Goal: Communication & Community: Answer question/provide support

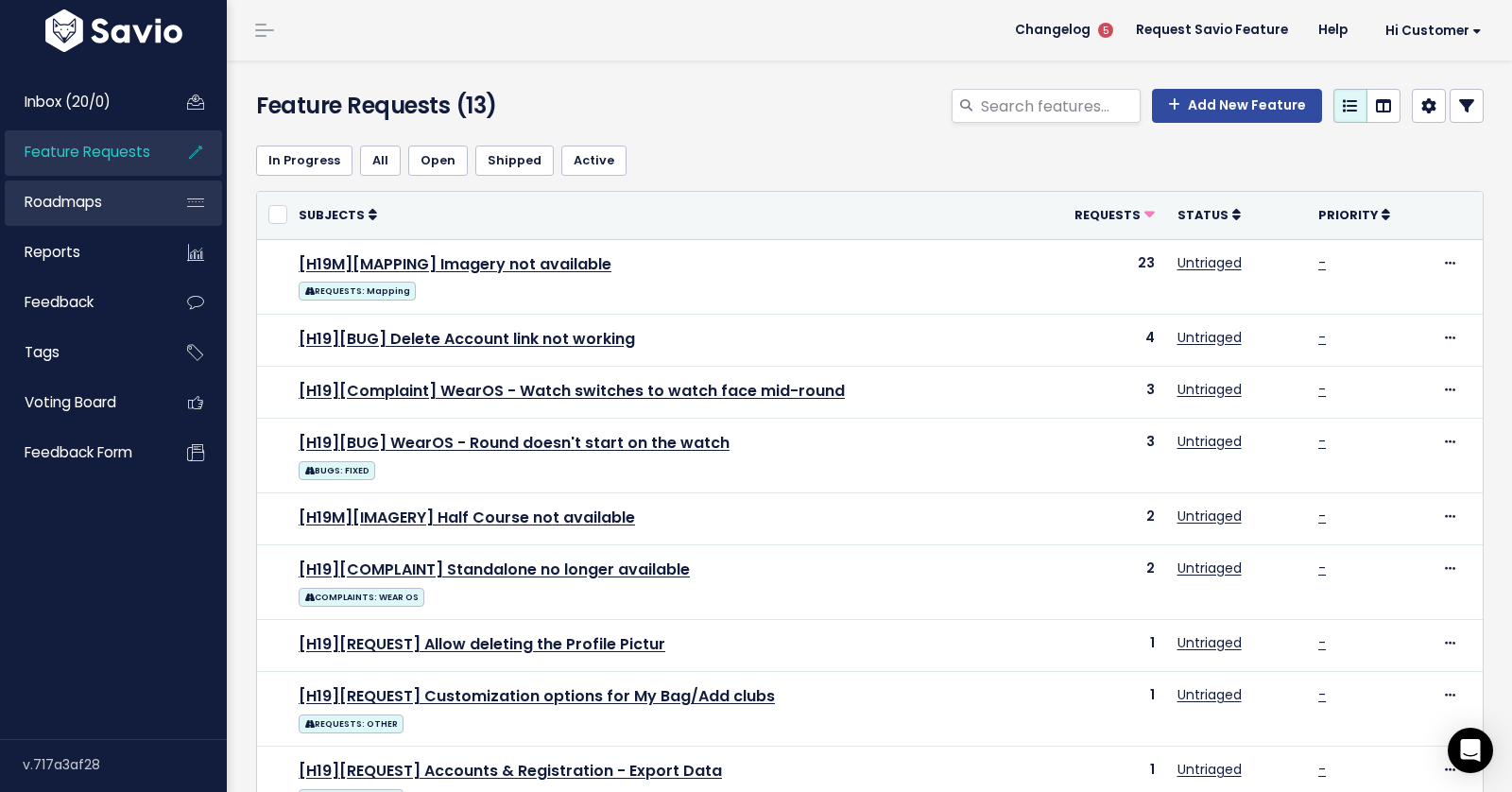
scroll to position [210, 0]
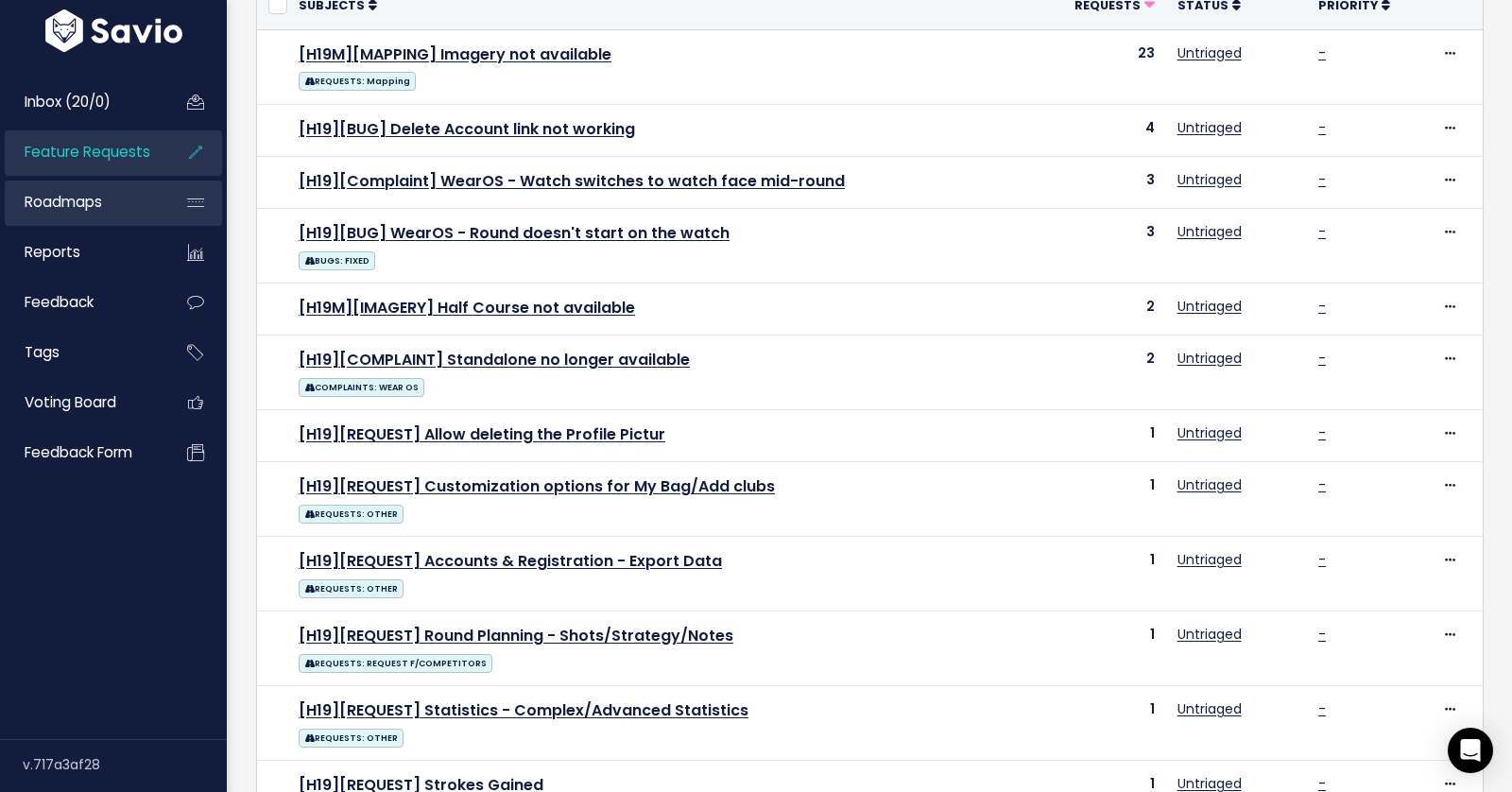
click at [83, 195] on span "Roadmaps" at bounding box center [63, 201] width 77 height 20
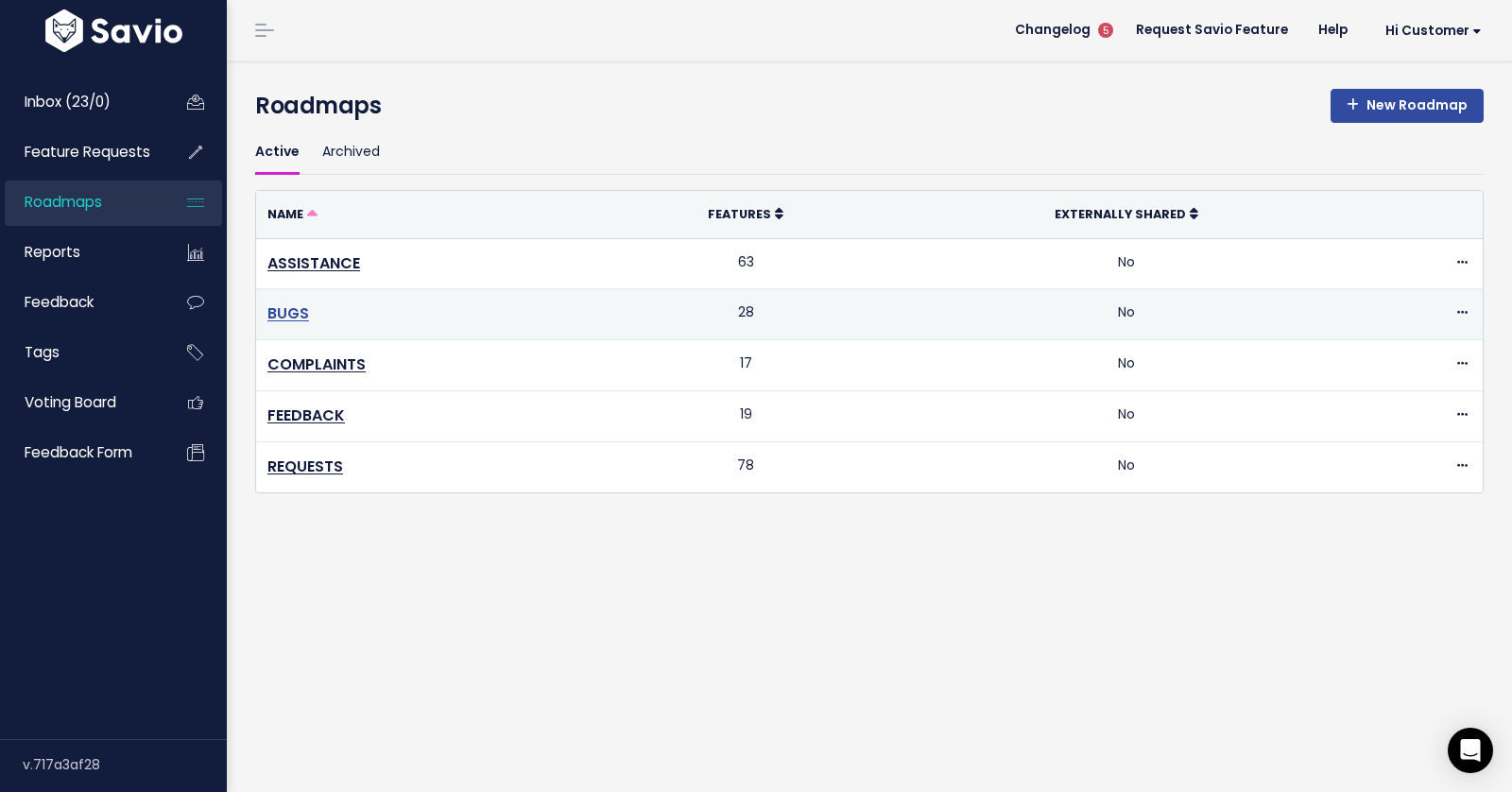
click at [287, 313] on link "BUGS" at bounding box center [288, 313] width 42 height 21
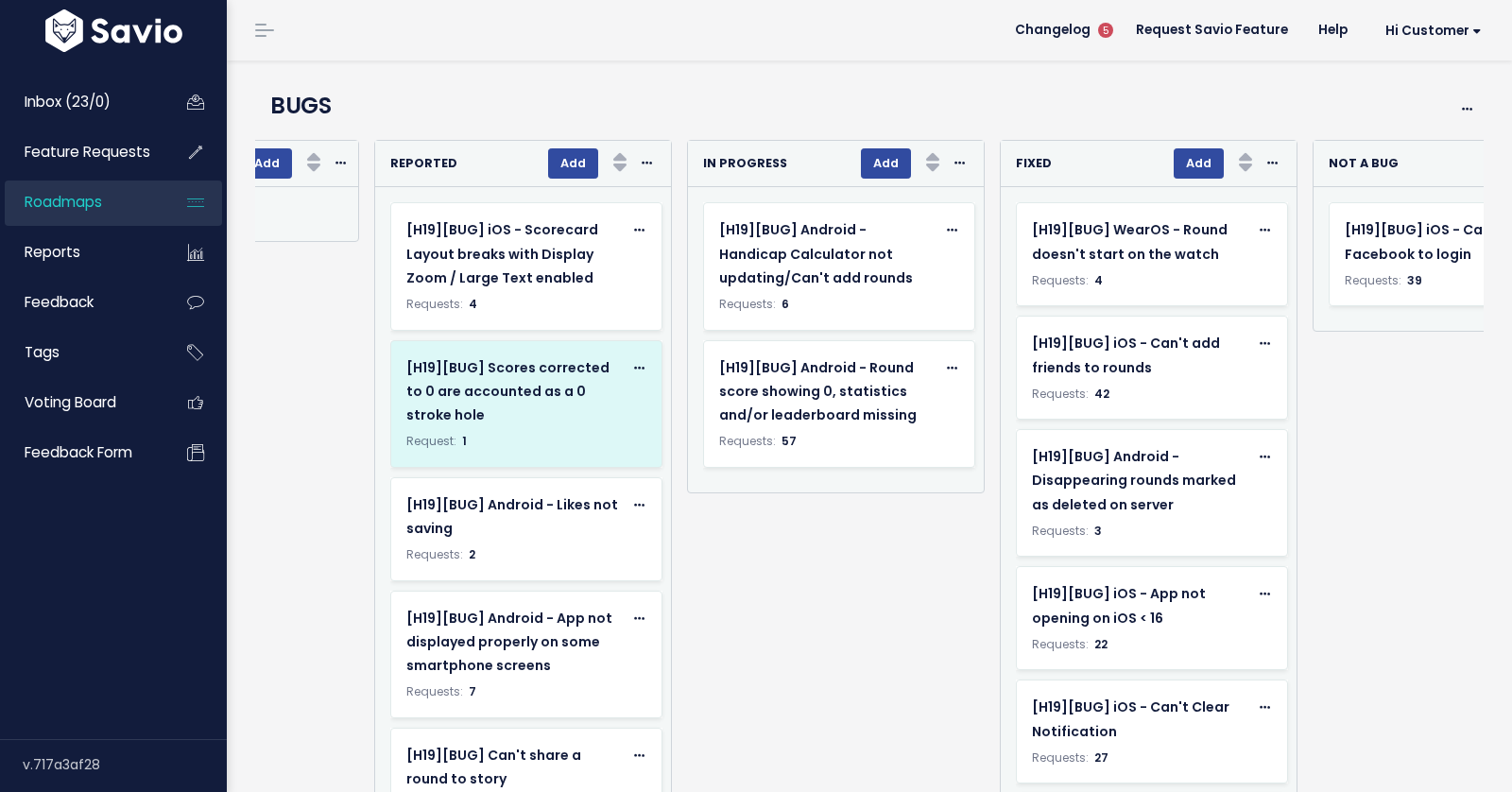
scroll to position [0, 1120]
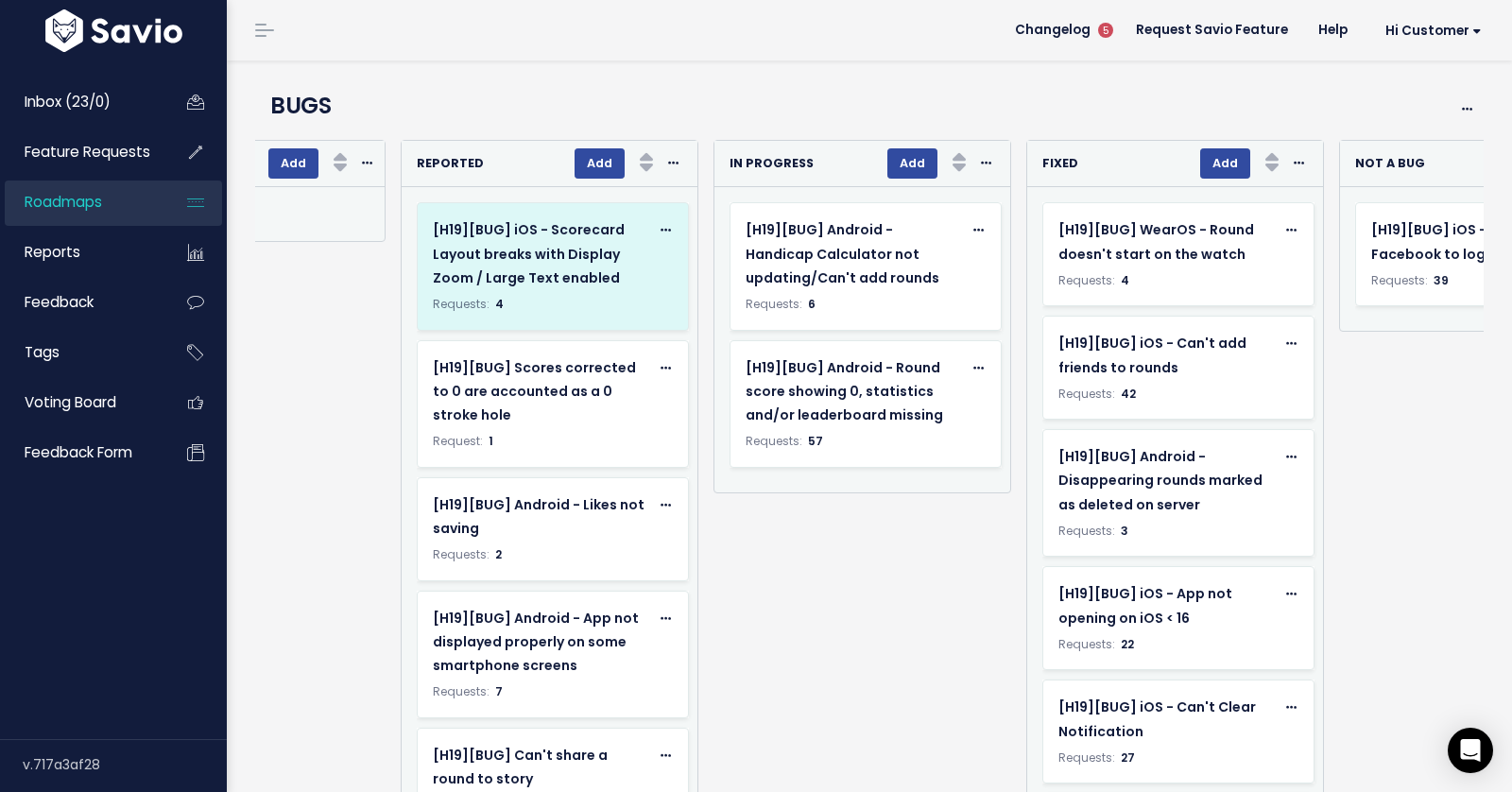
click at [645, 268] on div "[H19][BUG] iOS - Scorecard Layout breaks with Display Zoom / Large Text enabled…" at bounding box center [553, 254] width 240 height 72
click at [557, 266] on div "[H19][BUG] iOS - Scorecard Layout breaks with Display Zoom / Large Text enabled" at bounding box center [540, 254] width 216 height 72
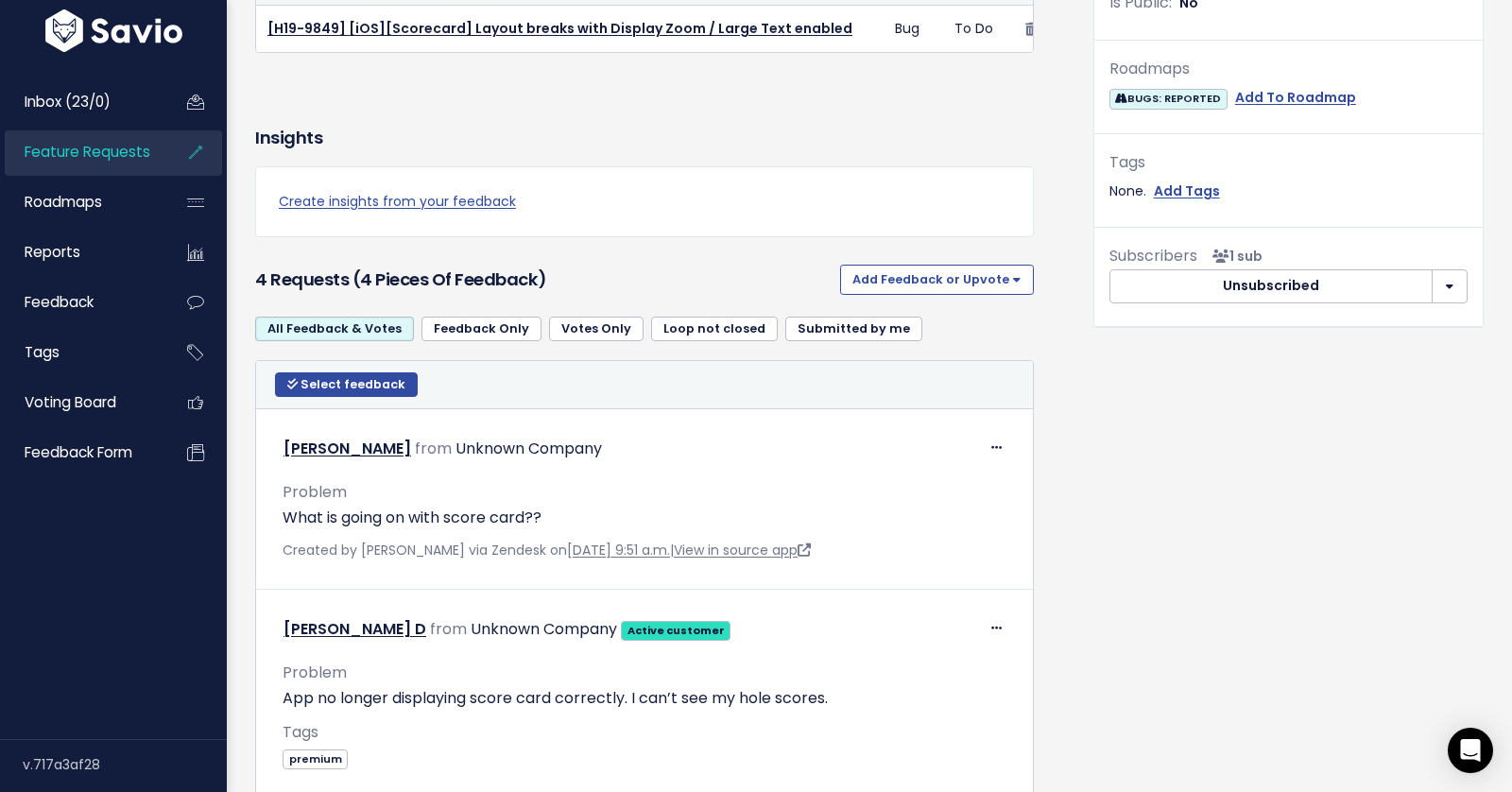
scroll to position [608, 0]
click at [334, 377] on span "Select feedback" at bounding box center [353, 385] width 105 height 16
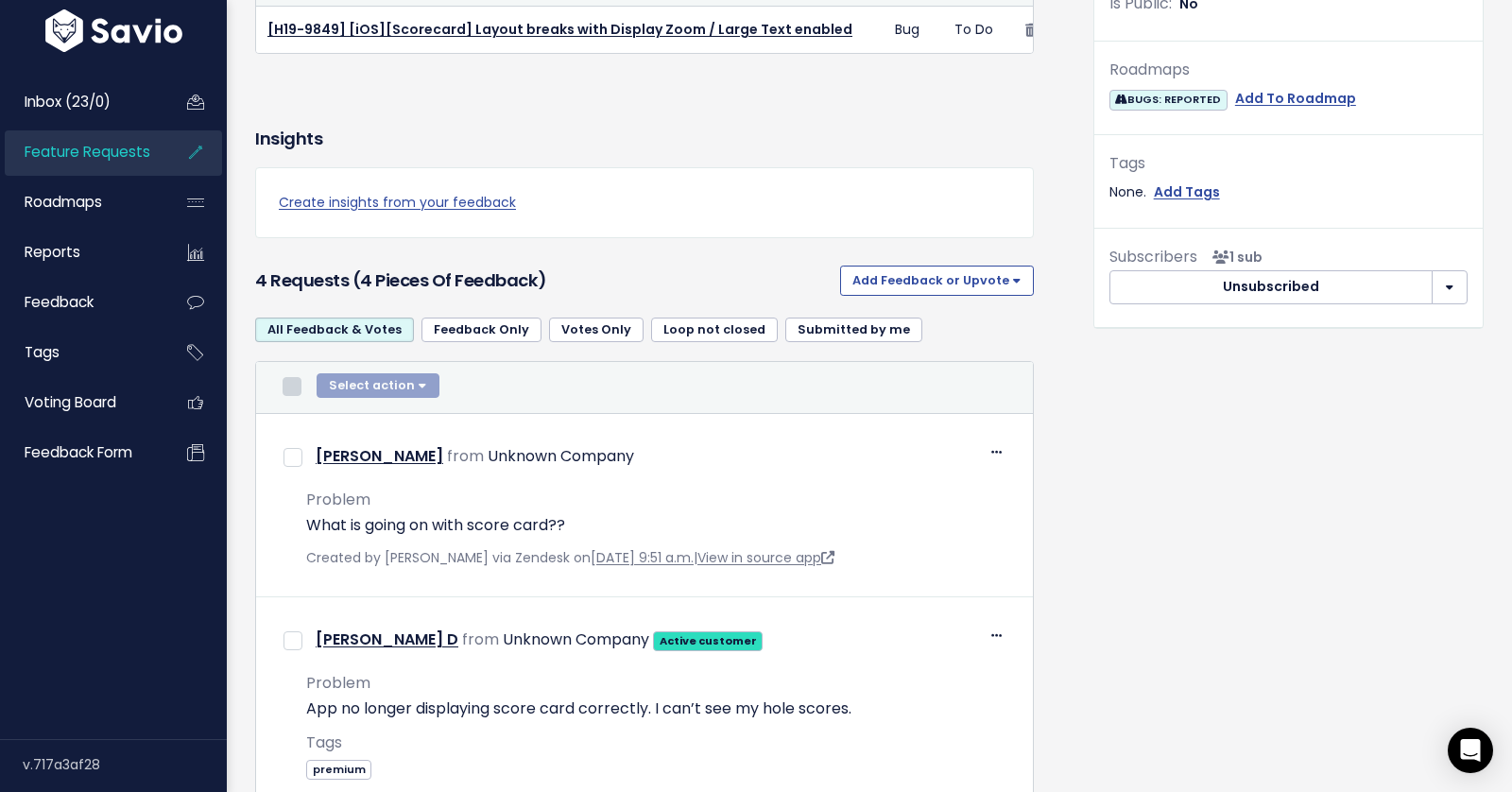
click at [294, 381] on input "checkbox" at bounding box center [291, 386] width 19 height 19
checkbox input "true"
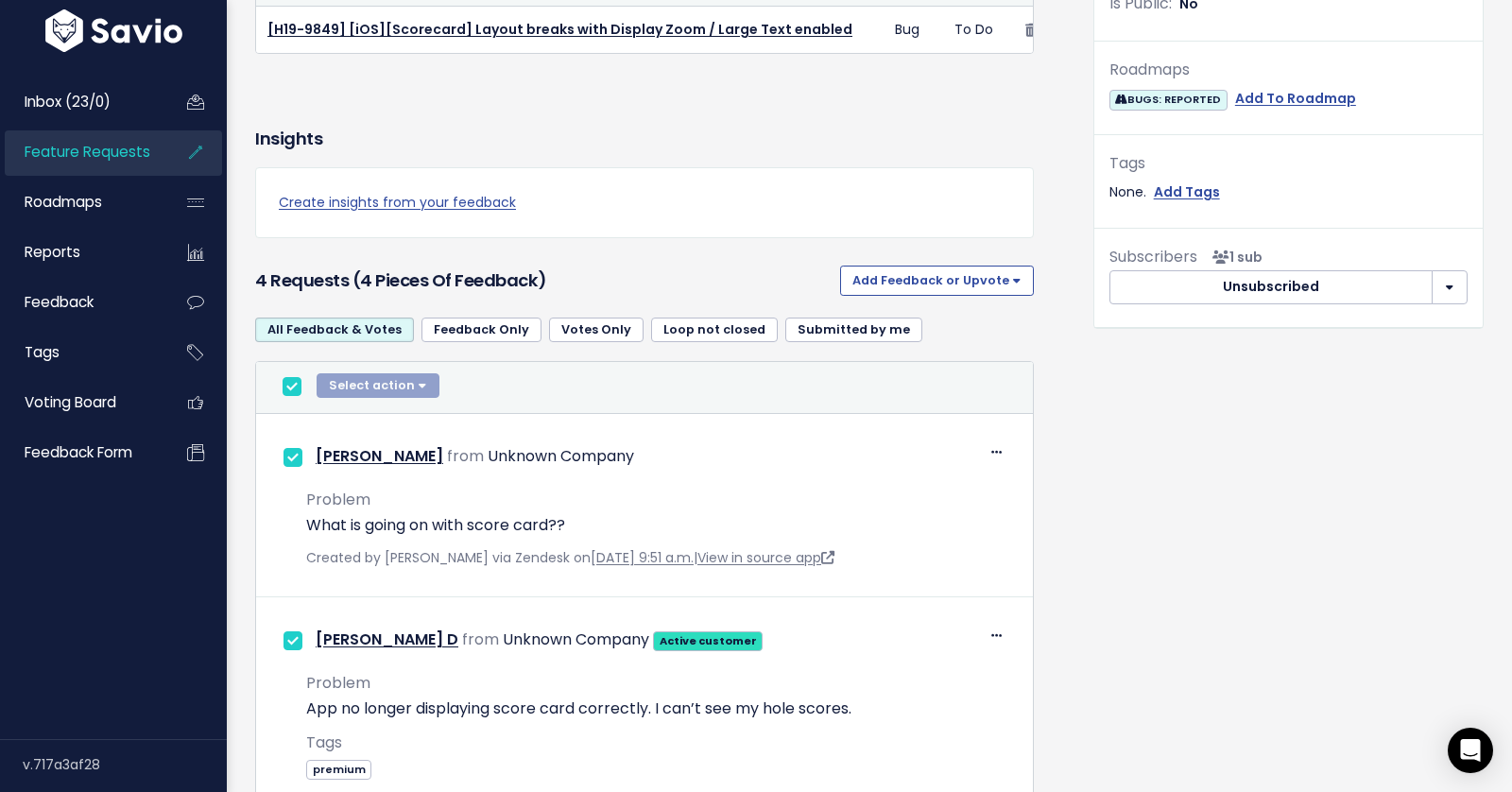
checkbox input "true"
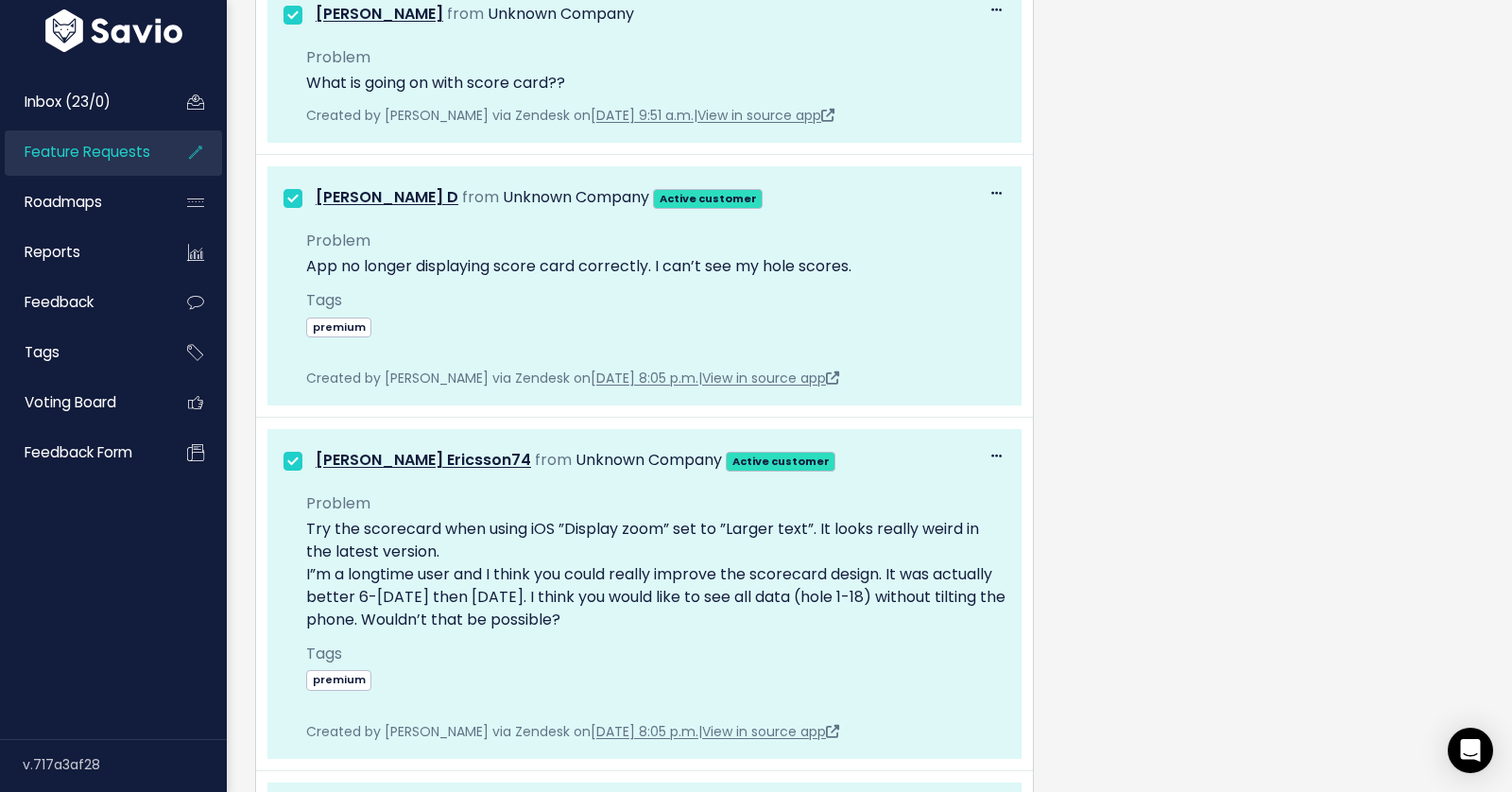
scroll to position [504, 0]
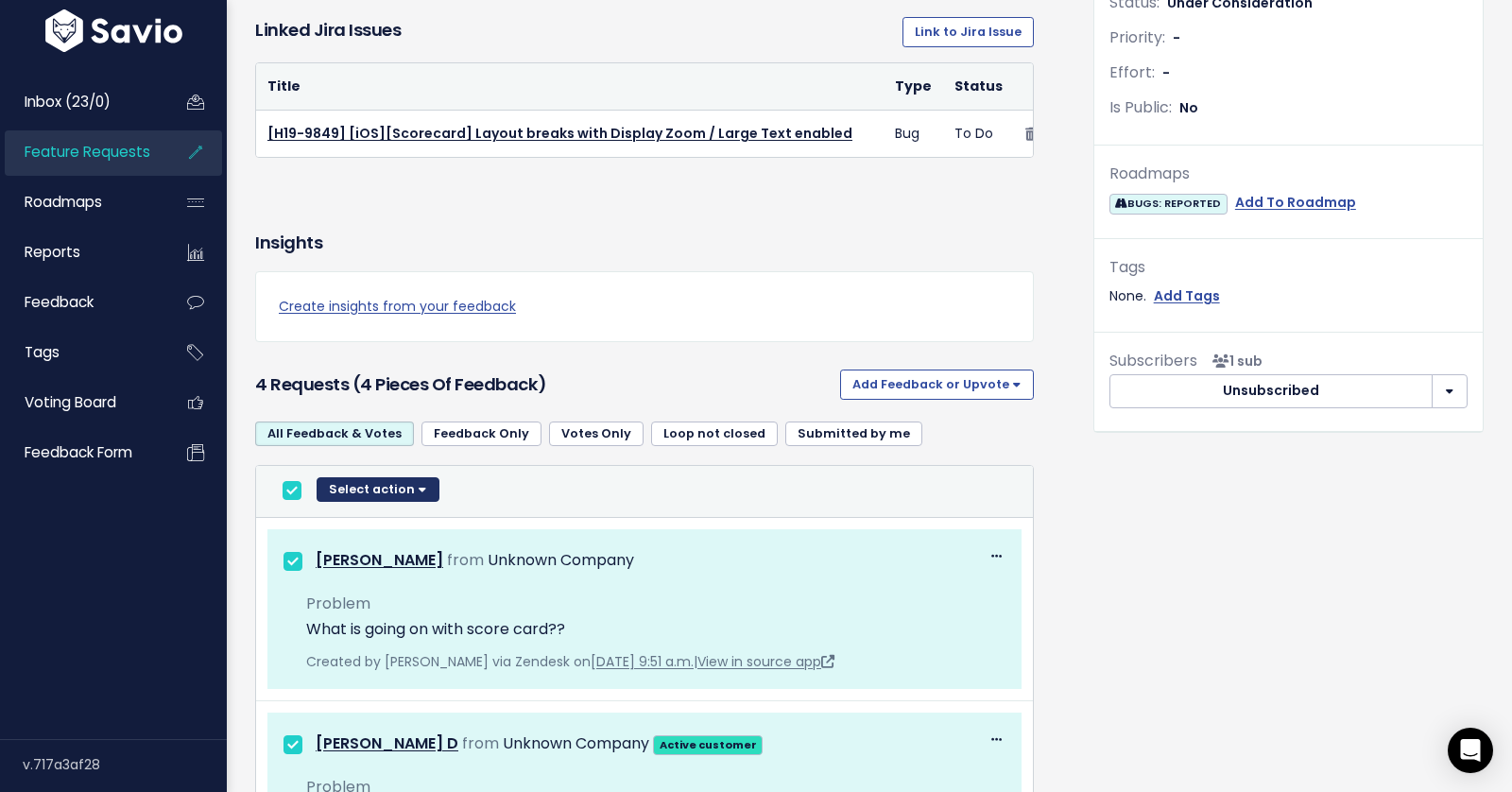
click at [428, 491] on button "Select action" at bounding box center [378, 488] width 123 height 24
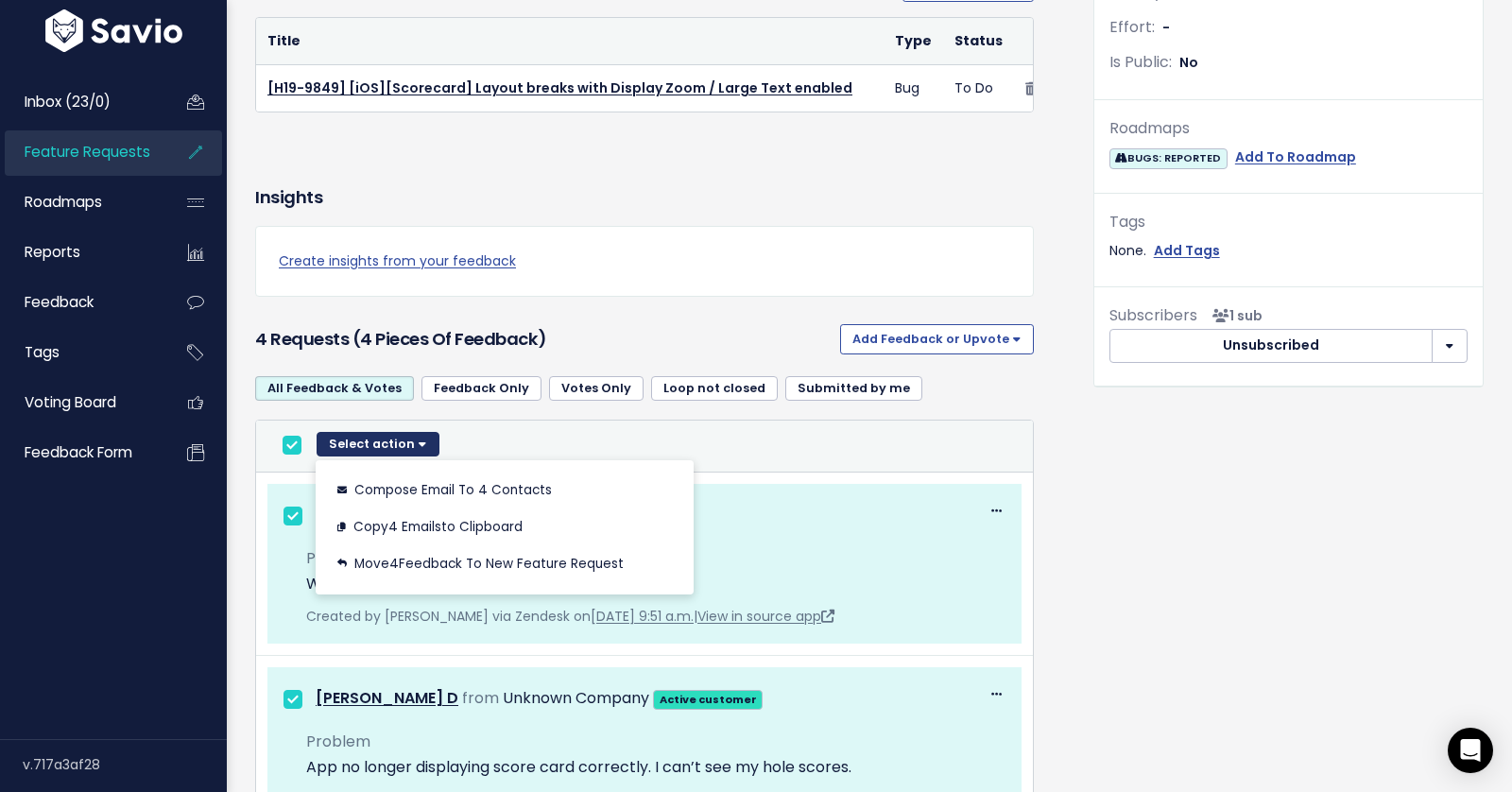
scroll to position [555, 0]
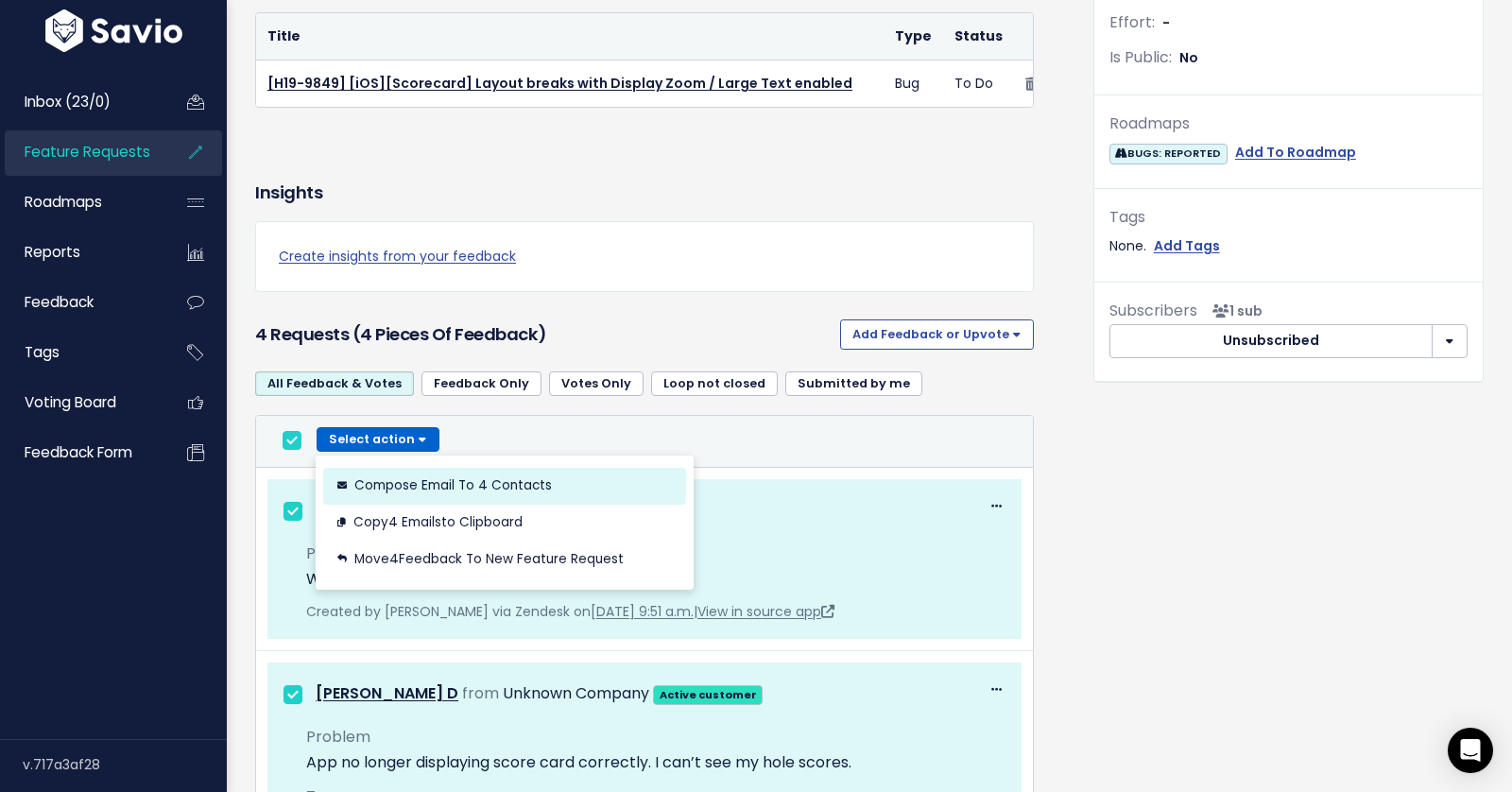
click at [436, 481] on button "Compose Email to 4 Contacts" at bounding box center [504, 486] width 362 height 37
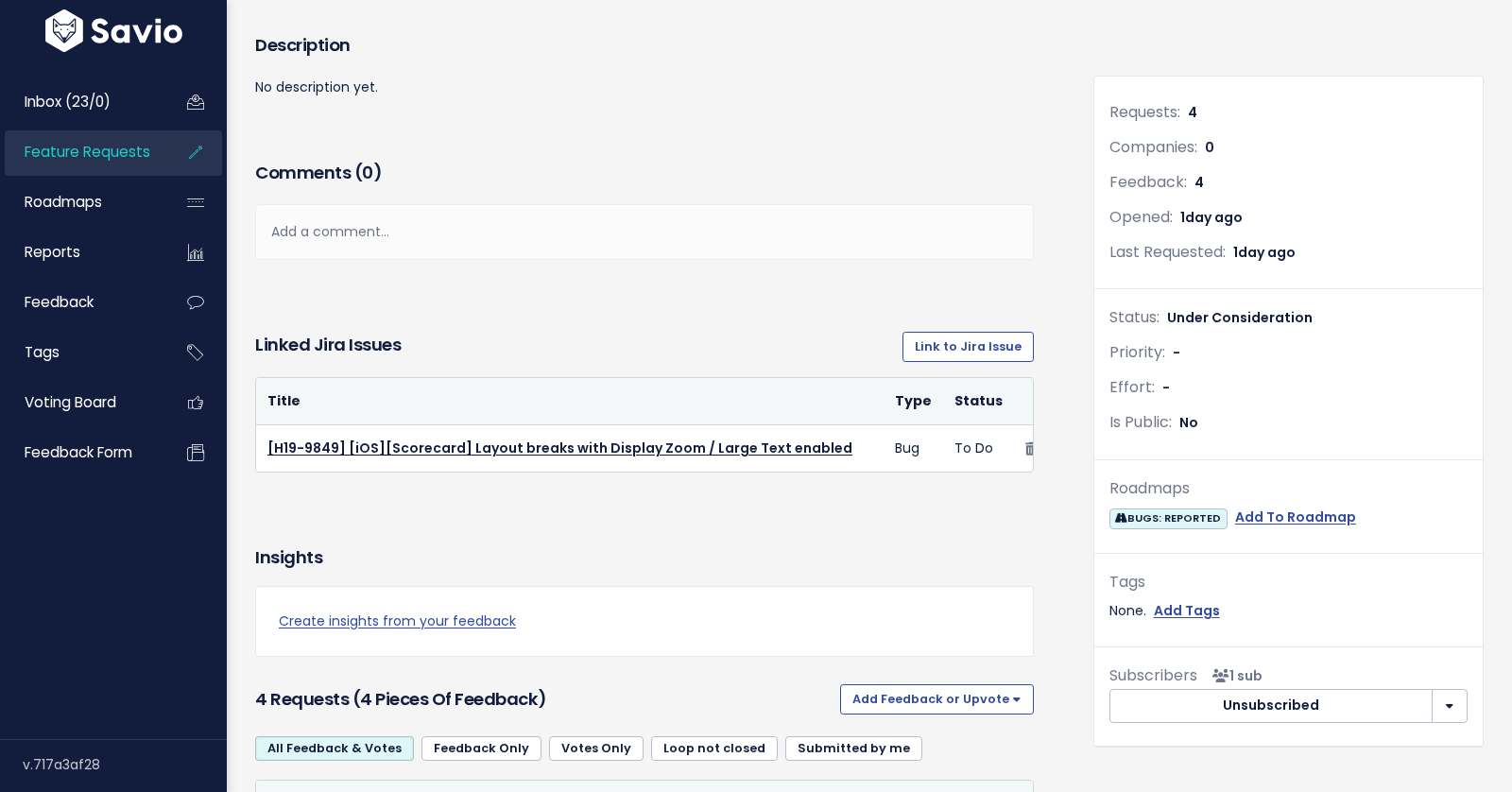
scroll to position [166, 0]
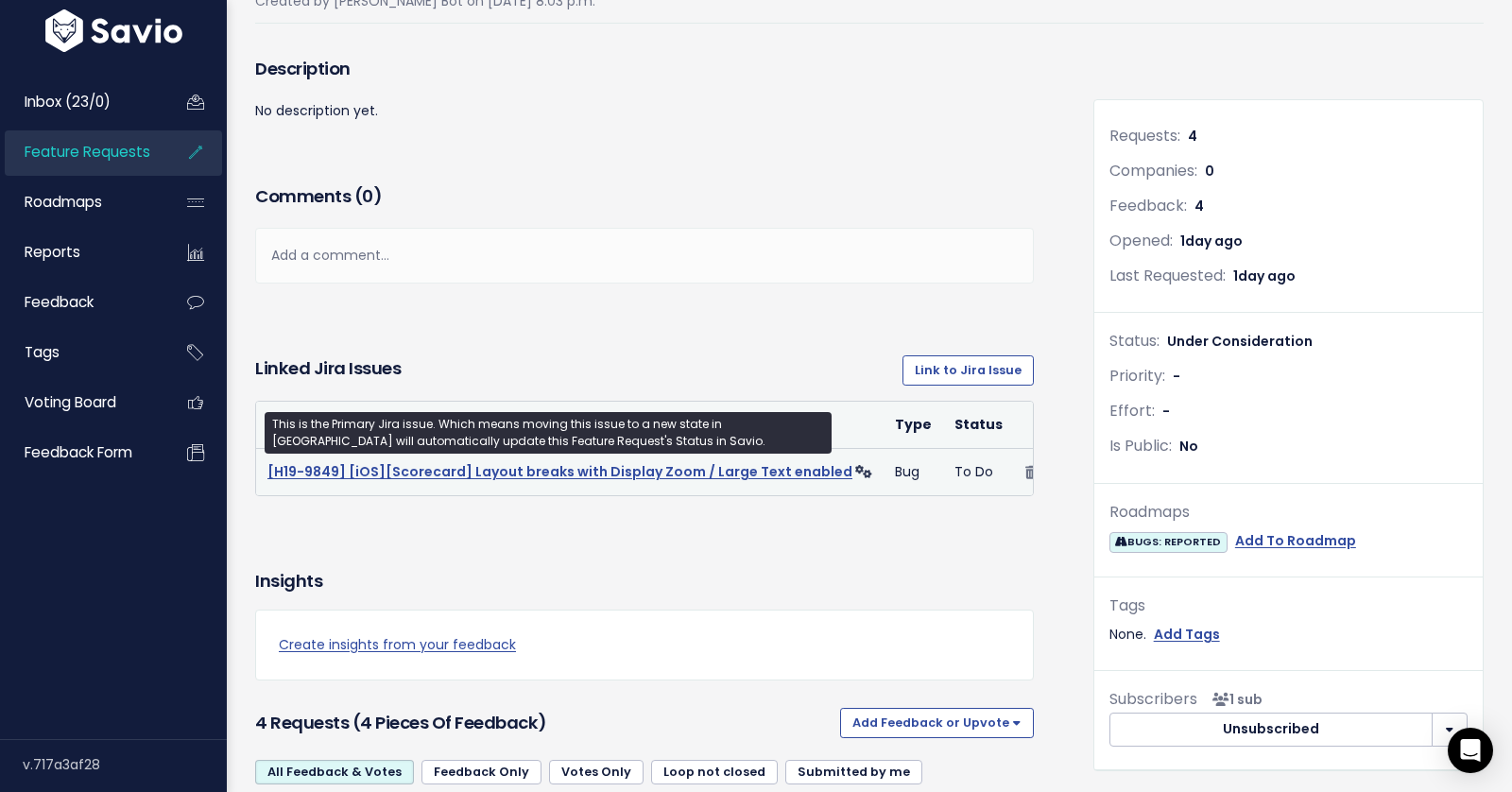
click at [602, 469] on link "[H19-9849] [iOS][Scorecard] Layout breaks with Display Zoom / Large Text enabled" at bounding box center [560, 471] width 585 height 19
